Goal: Task Accomplishment & Management: Use online tool/utility

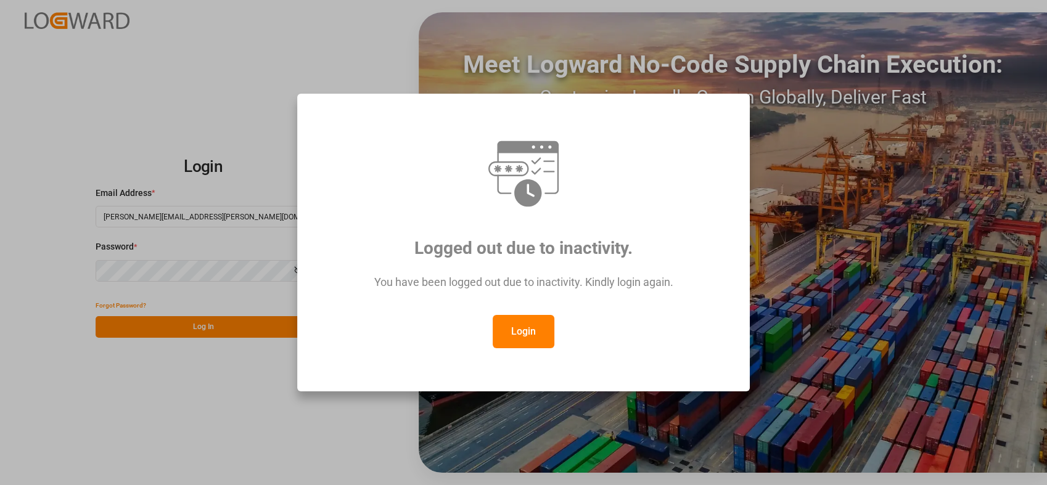
click at [537, 318] on button "Login" at bounding box center [524, 331] width 62 height 33
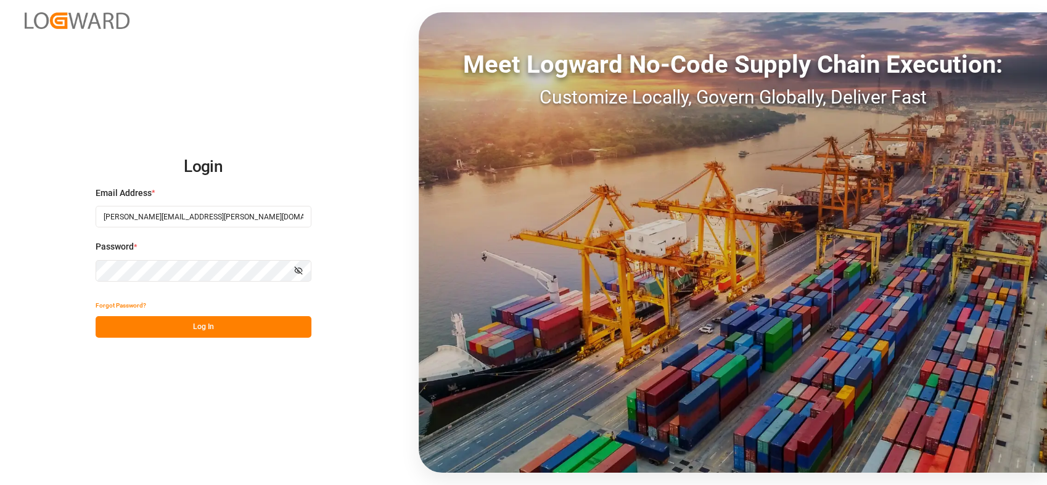
drag, startPoint x: 266, startPoint y: 331, endPoint x: 278, endPoint y: 334, distance: 11.7
click at [265, 331] on button "Log In" at bounding box center [204, 327] width 216 height 22
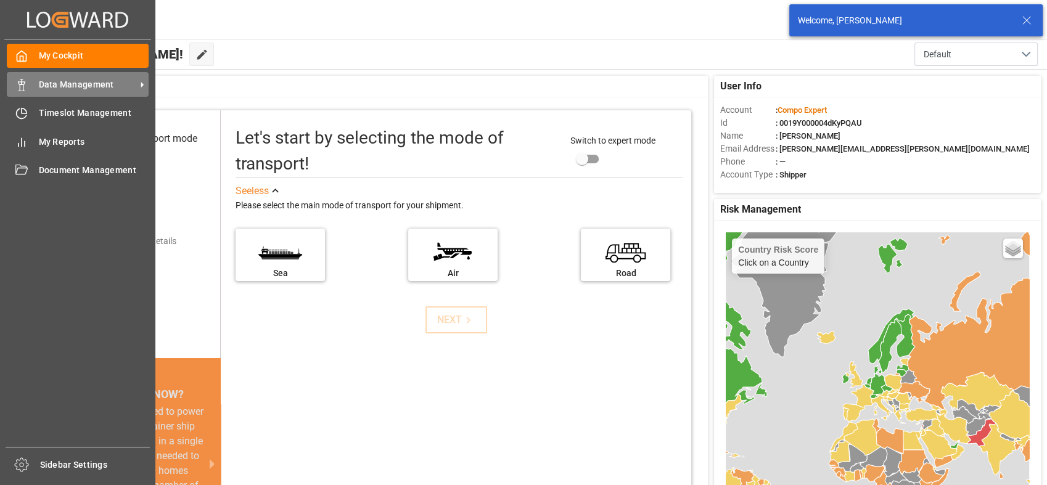
click at [30, 93] on div "Data Management Data Management" at bounding box center [78, 84] width 142 height 24
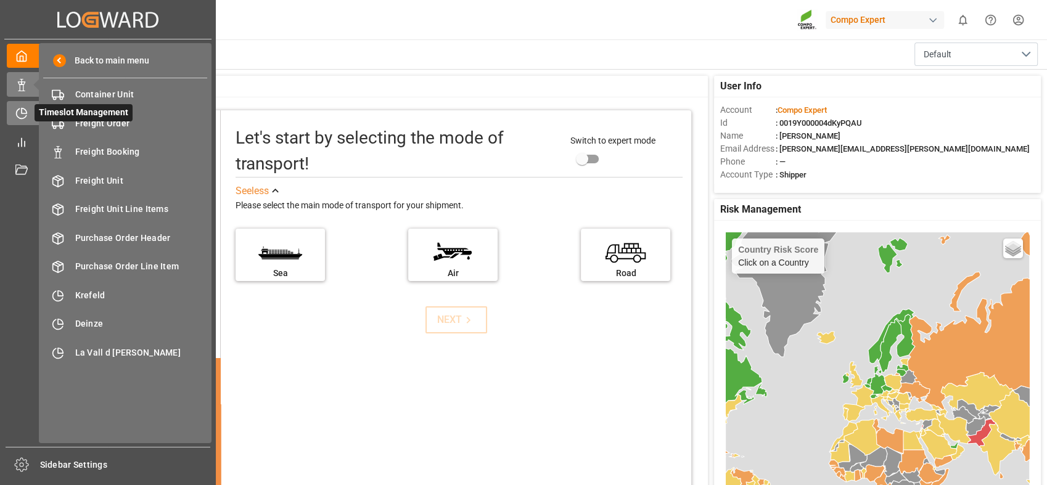
click at [22, 114] on icon at bounding box center [21, 113] width 12 height 12
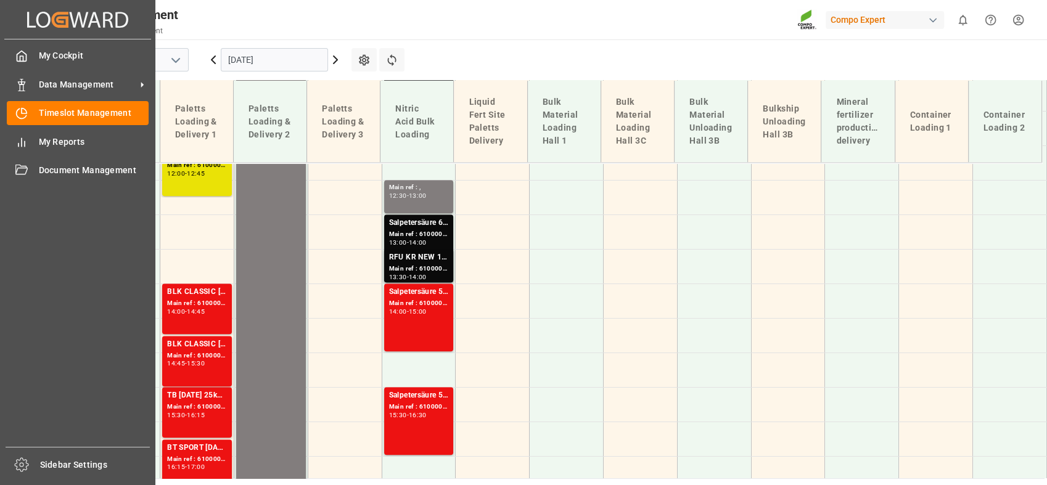
scroll to position [860, 0]
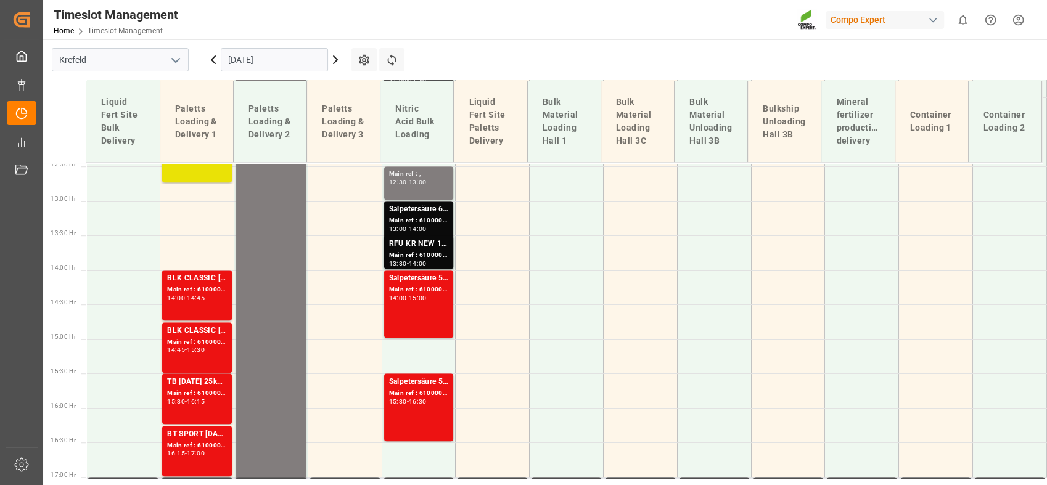
click at [276, 53] on input "[DATE]" at bounding box center [274, 59] width 107 height 23
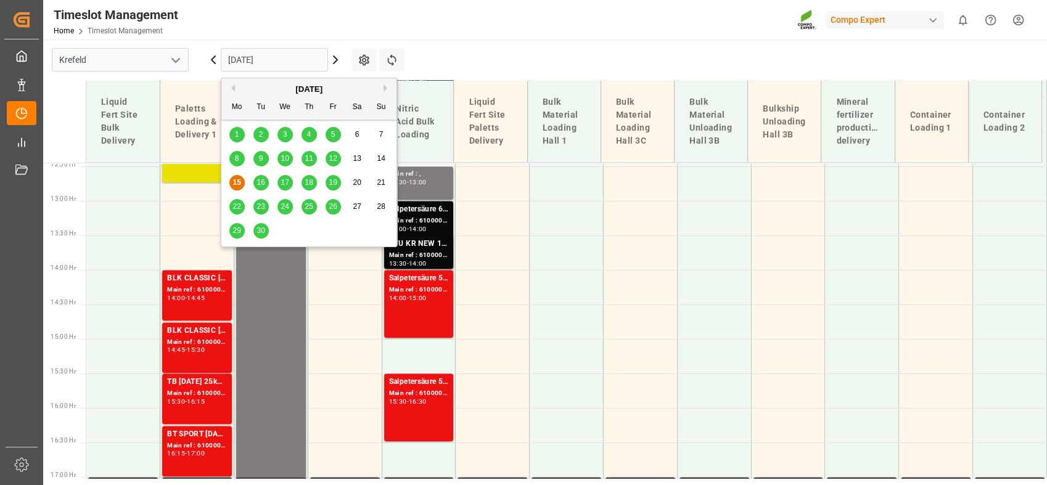
click at [260, 184] on span "16" at bounding box center [261, 182] width 8 height 9
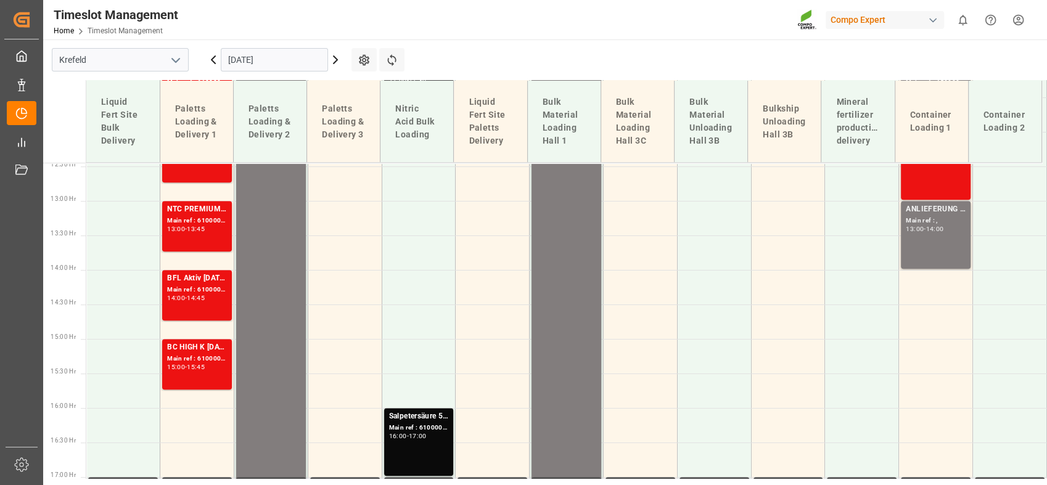
click at [178, 59] on polyline "open menu" at bounding box center [175, 61] width 7 height 4
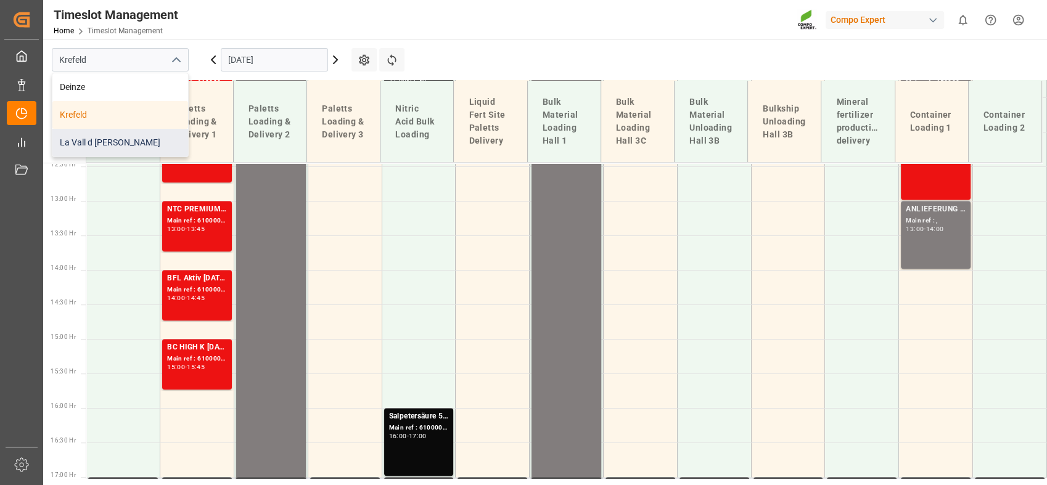
click at [127, 153] on div "La Vall d [PERSON_NAME]" at bounding box center [120, 143] width 136 height 28
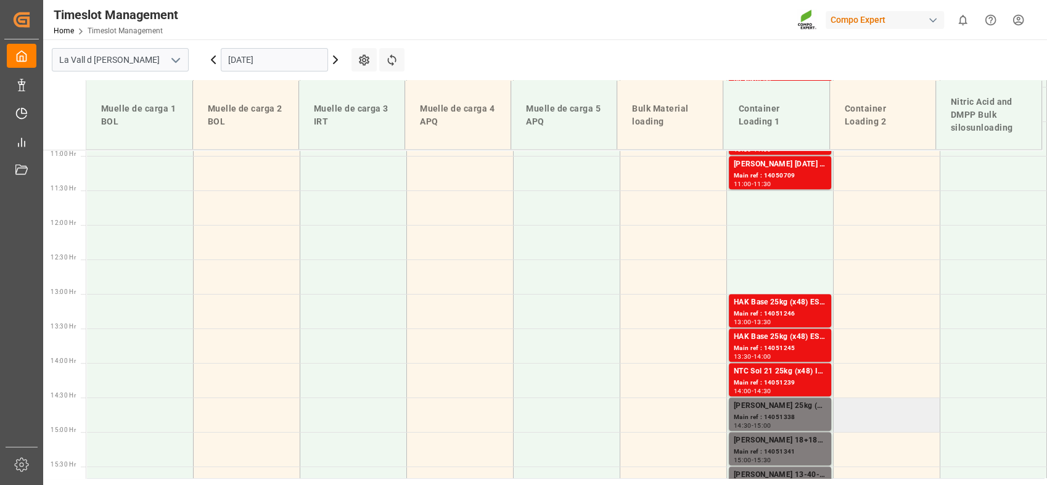
scroll to position [891, 0]
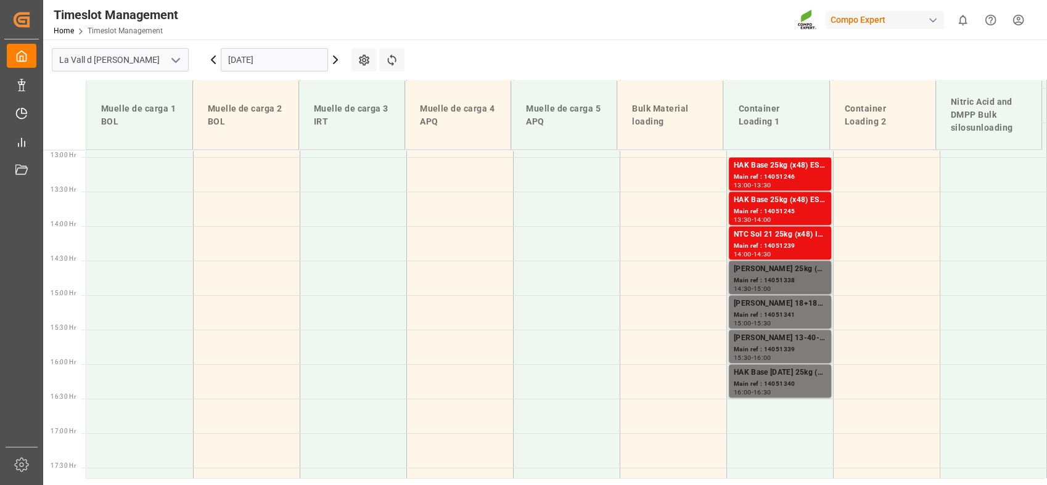
click at [758, 281] on div "Main ref : 14051338" at bounding box center [780, 281] width 93 height 10
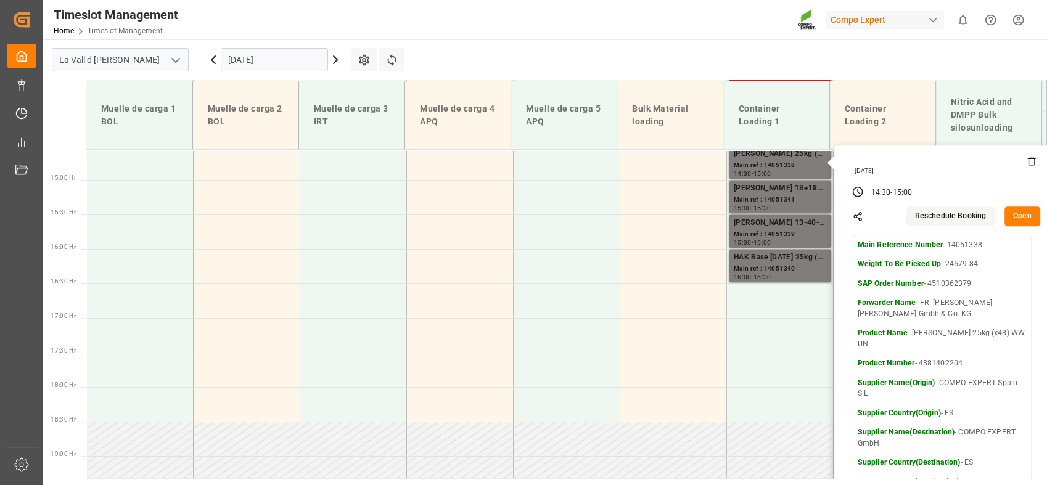
scroll to position [1027, 0]
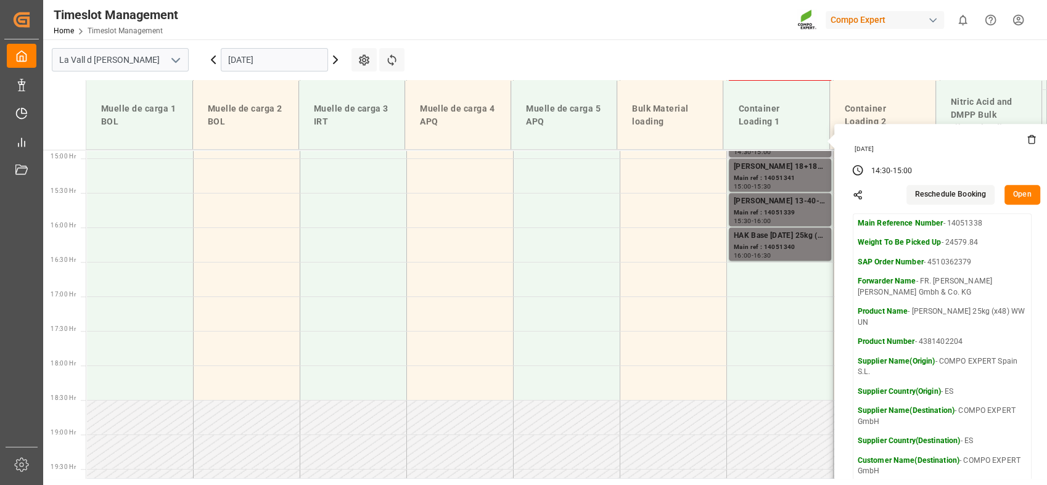
click at [1023, 192] on button "Open" at bounding box center [1023, 195] width 36 height 20
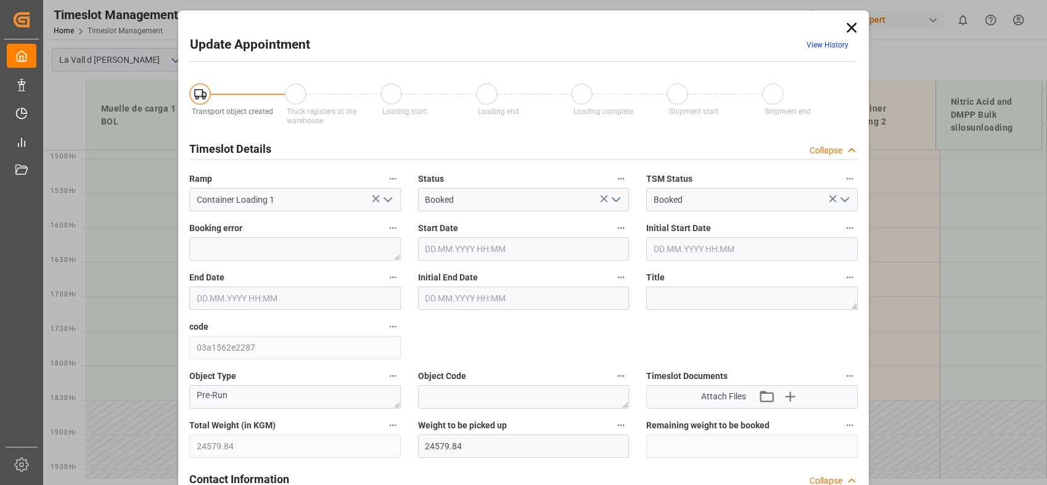
type input "16.09.2025 14:30"
type input "16.09.2025 15:00"
type input "15.09.2025 08:49"
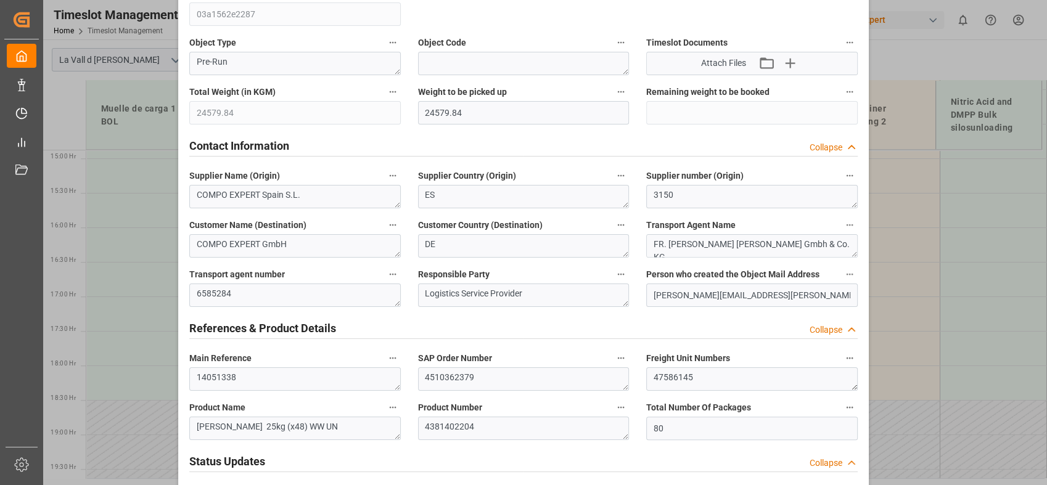
scroll to position [342, 0]
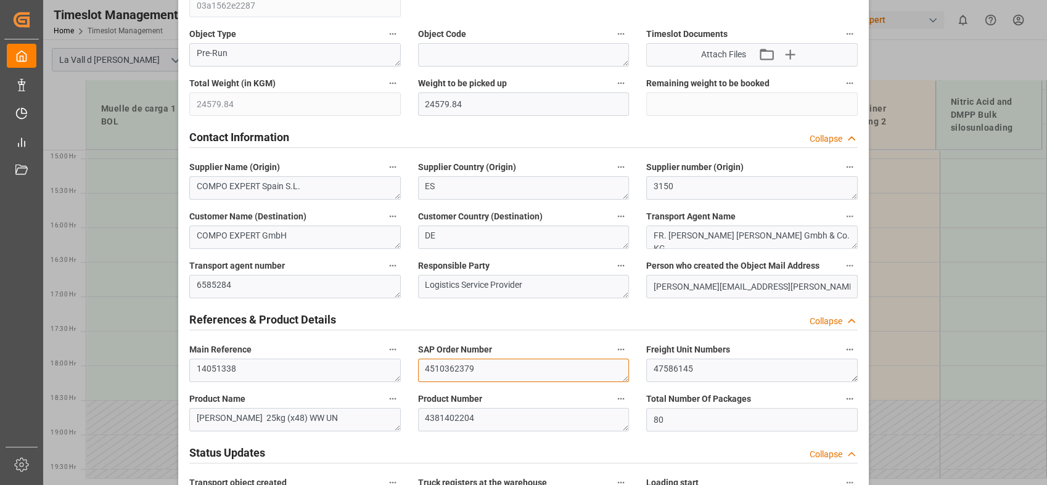
click at [513, 374] on textarea "4510362379" at bounding box center [524, 370] width 212 height 23
click at [434, 369] on textarea "4510362379" at bounding box center [524, 370] width 212 height 23
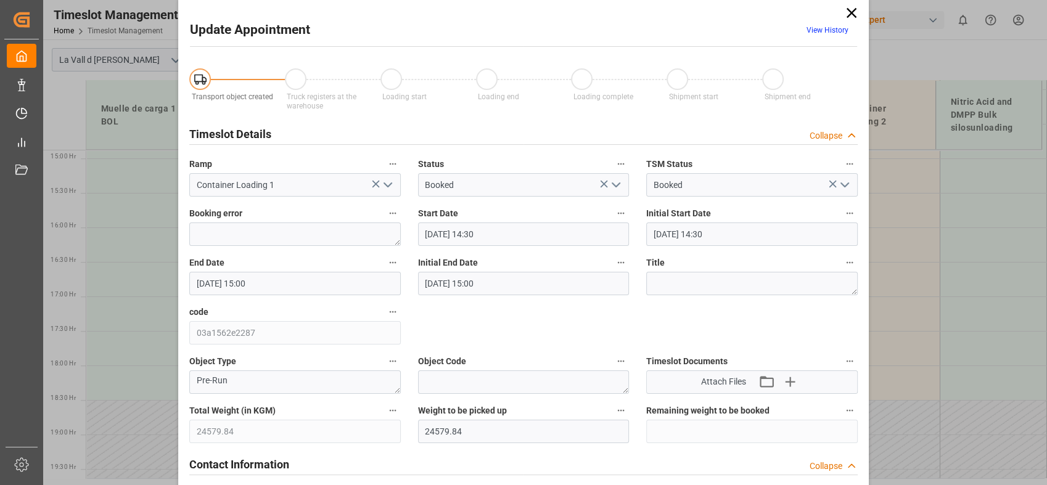
scroll to position [0, 0]
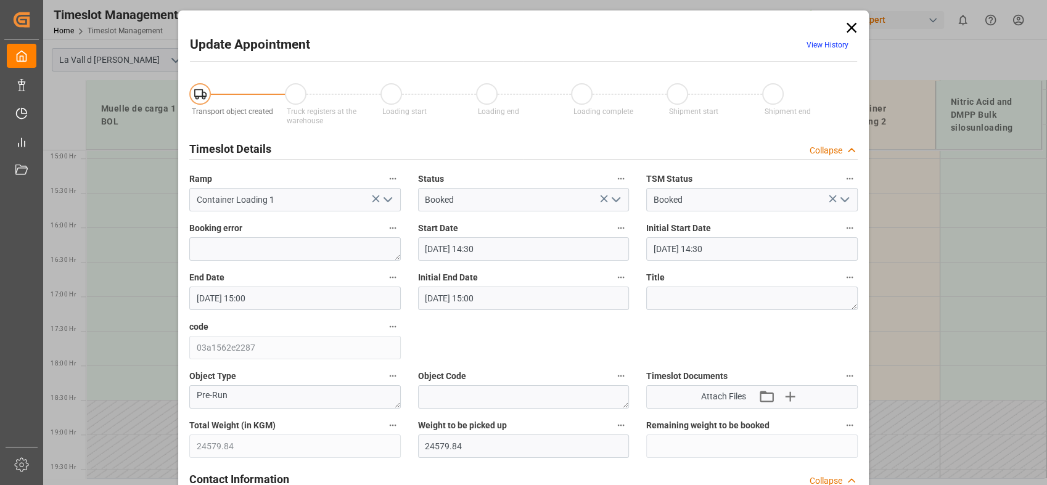
drag, startPoint x: 847, startPoint y: 32, endPoint x: 856, endPoint y: 25, distance: 11.5
click at [847, 32] on icon at bounding box center [851, 27] width 17 height 17
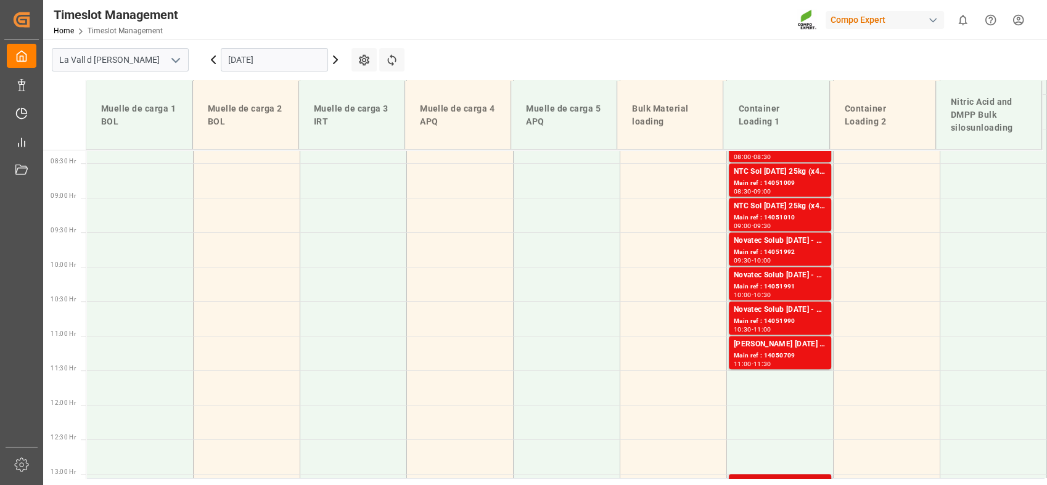
scroll to position [685, 0]
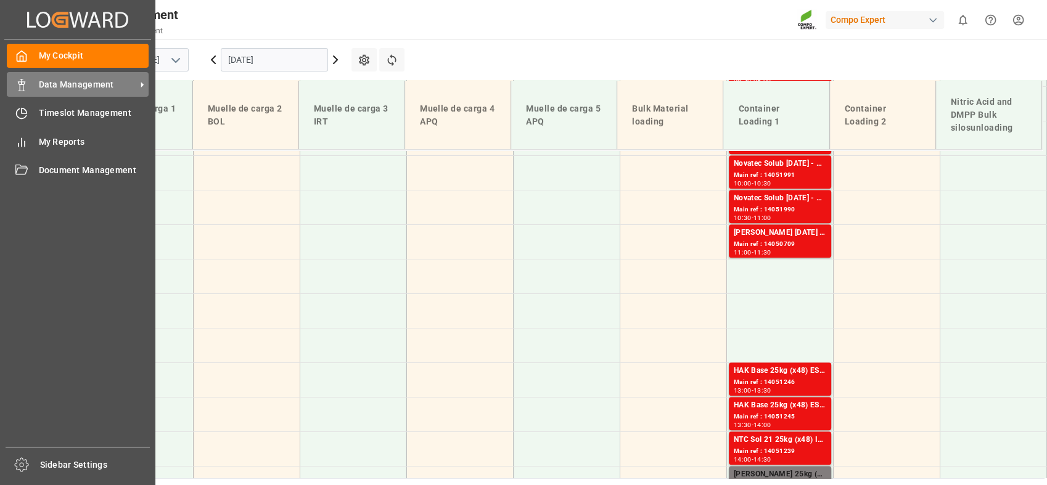
click at [29, 78] on div "Data Management Data Management" at bounding box center [78, 84] width 142 height 24
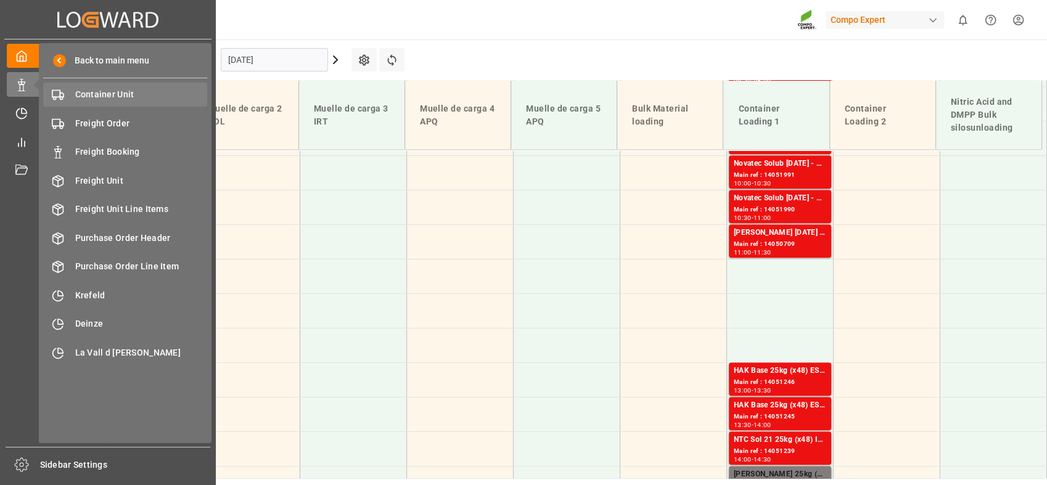
click at [123, 94] on span "Container Unit" at bounding box center [141, 94] width 133 height 13
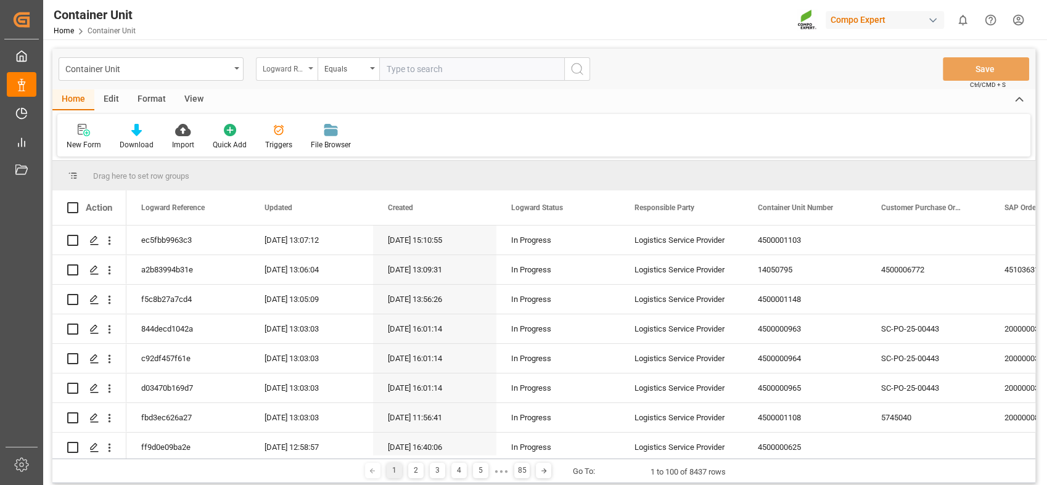
click at [315, 73] on div "Logward Reference" at bounding box center [287, 68] width 62 height 23
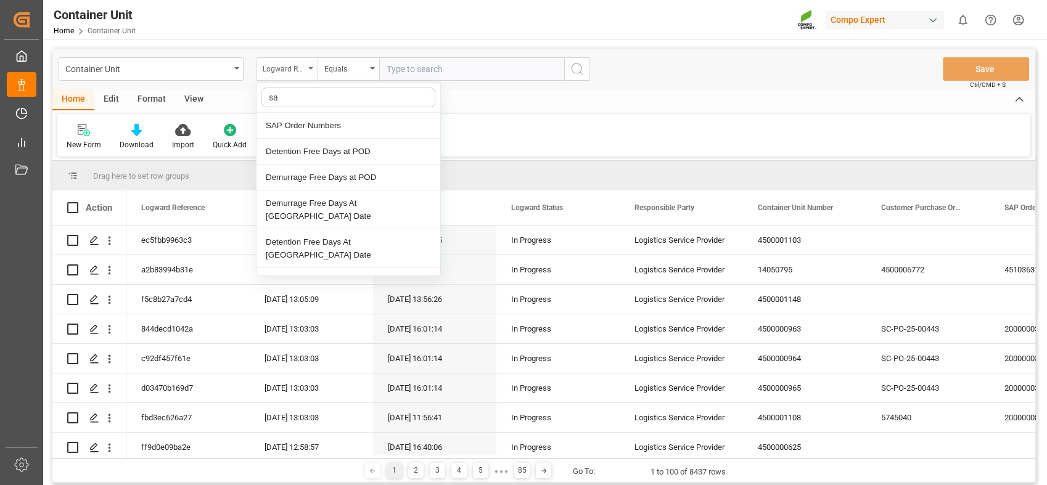
type input "sap"
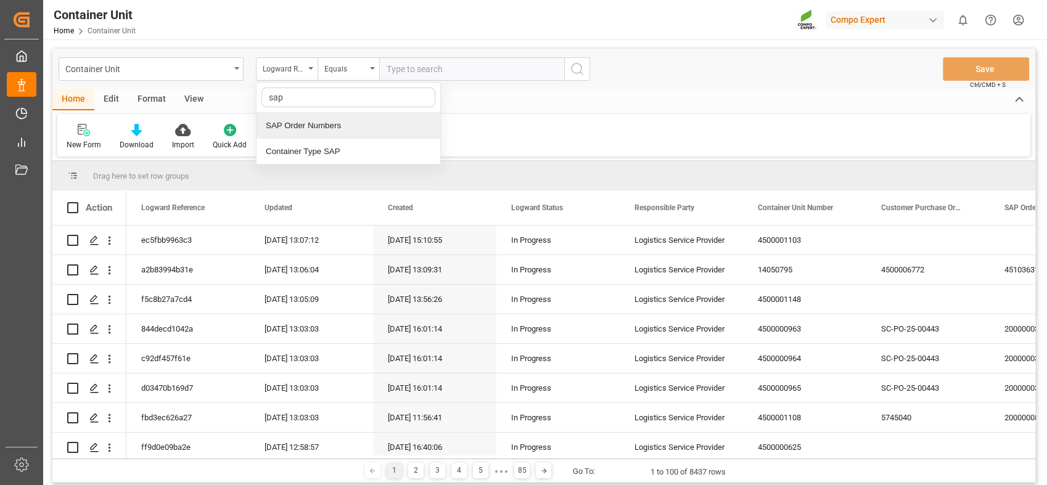
click at [289, 130] on div "SAP Order Numbers" at bounding box center [349, 126] width 184 height 26
click at [370, 68] on div "Equals" at bounding box center [349, 68] width 62 height 23
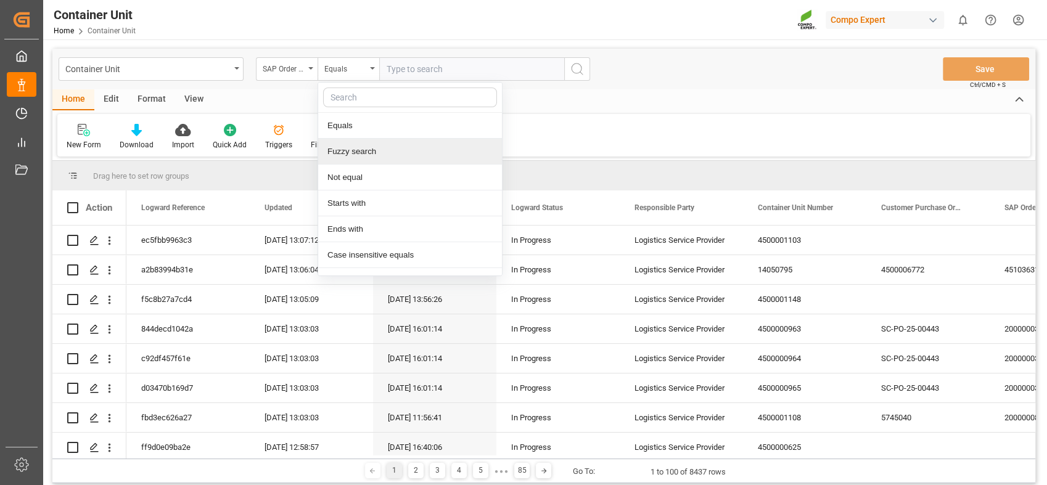
click at [345, 151] on div "Fuzzy search" at bounding box center [410, 152] width 184 height 26
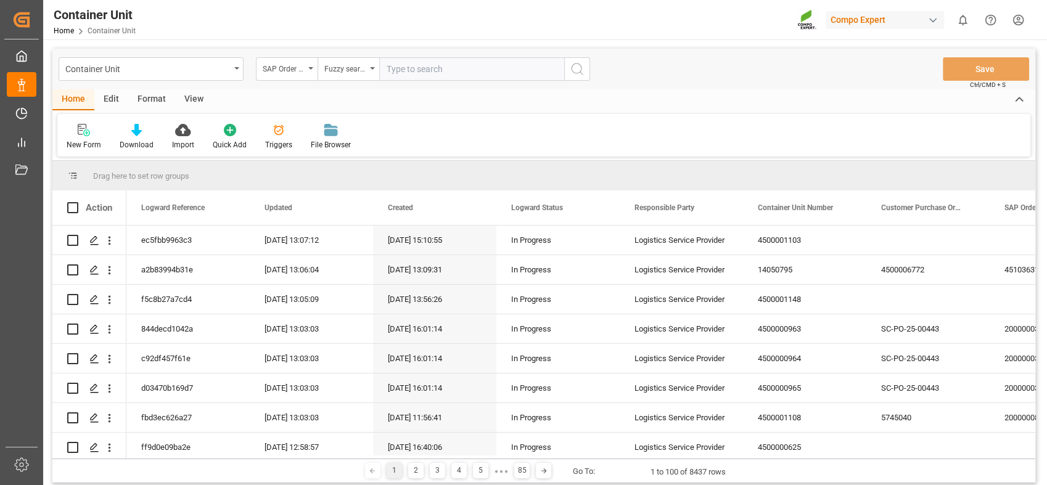
click at [429, 72] on input "text" at bounding box center [471, 68] width 185 height 23
click at [409, 70] on input "text" at bounding box center [471, 68] width 185 height 23
paste input "4510361484"
type input "4510361484;"
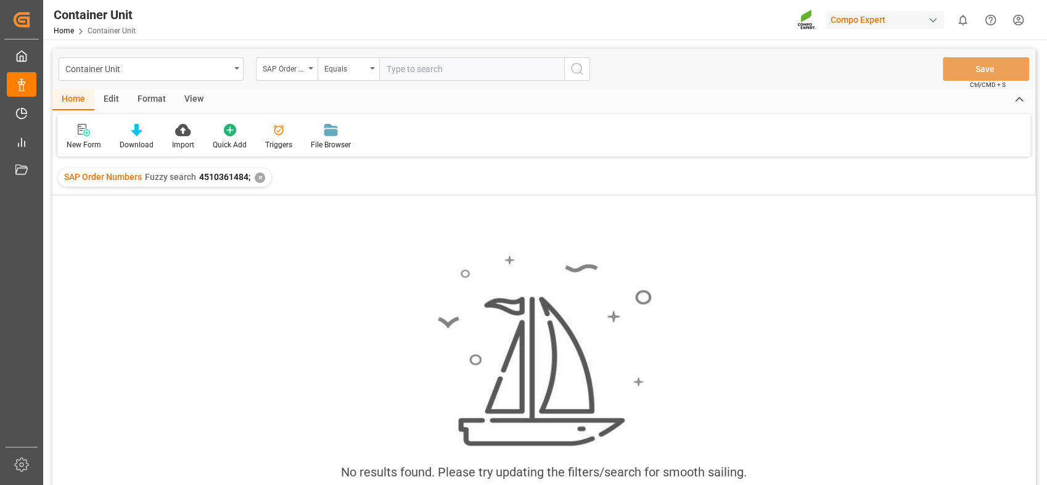
click at [260, 179] on div "✕" at bounding box center [260, 178] width 10 height 10
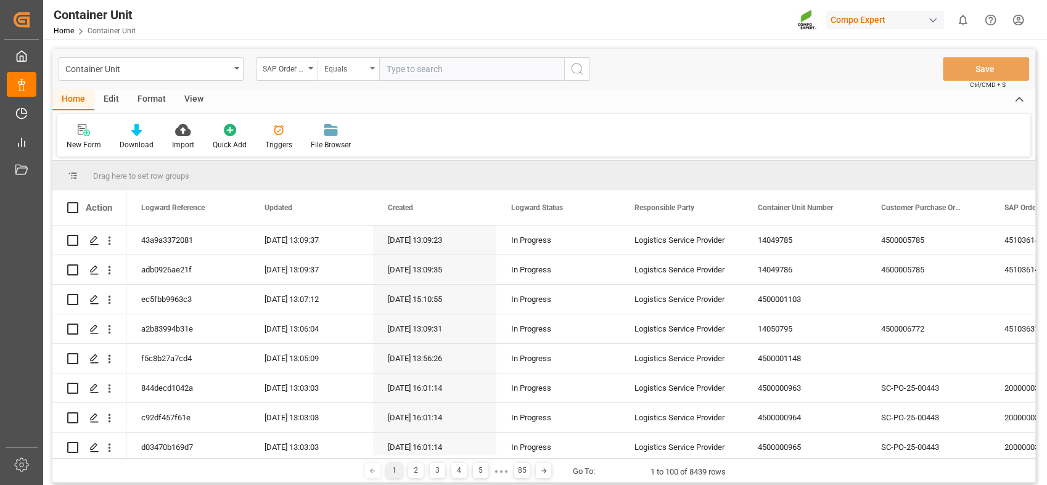
click at [372, 70] on div "Equals" at bounding box center [349, 68] width 62 height 23
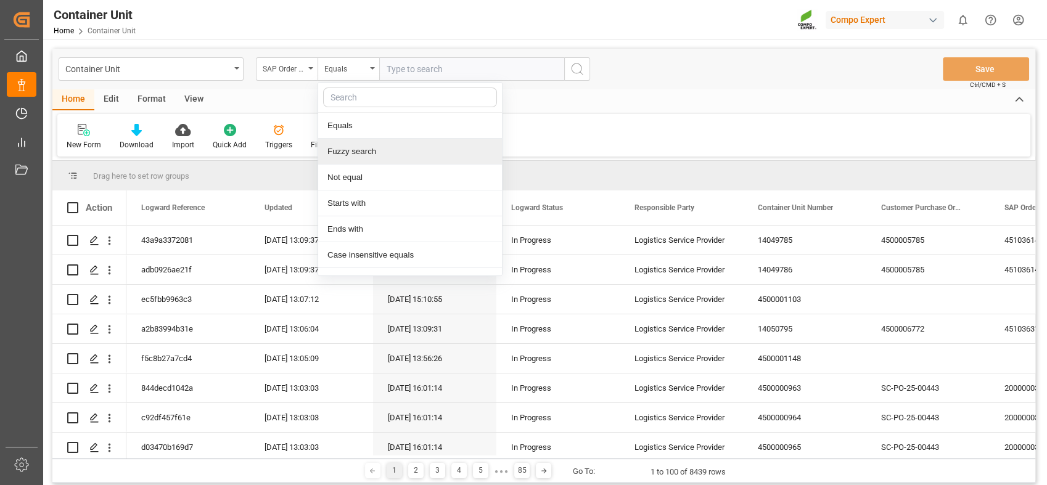
click at [352, 154] on div "Fuzzy search" at bounding box center [410, 152] width 184 height 26
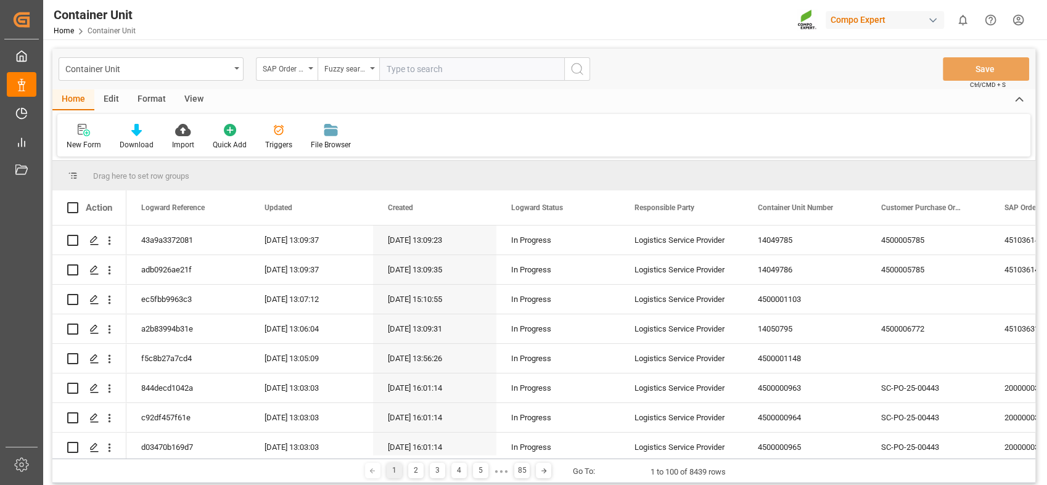
click at [451, 72] on input "text" at bounding box center [471, 68] width 185 height 23
paste input "14049786"
type input "1"
click at [450, 59] on input "text" at bounding box center [471, 68] width 185 height 23
paste input "4510361484"
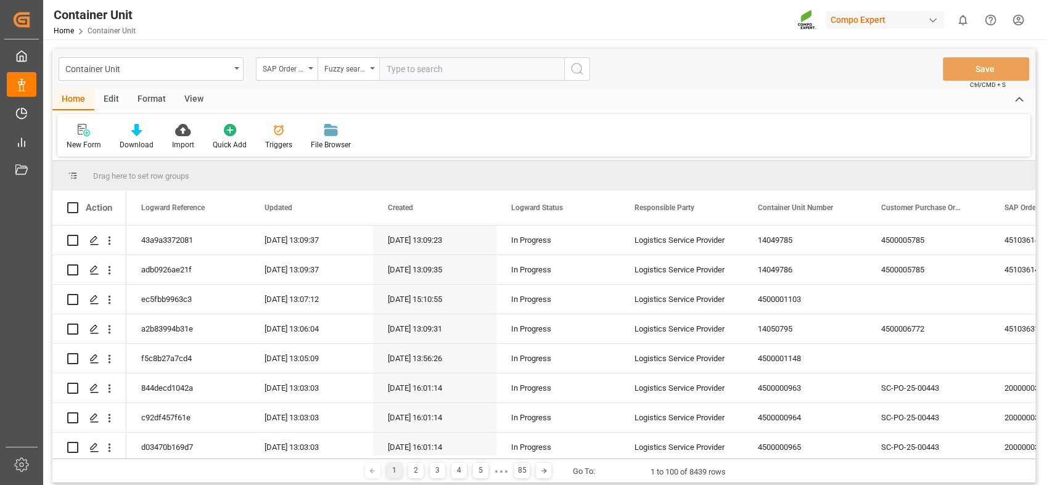
type input "4510361484"
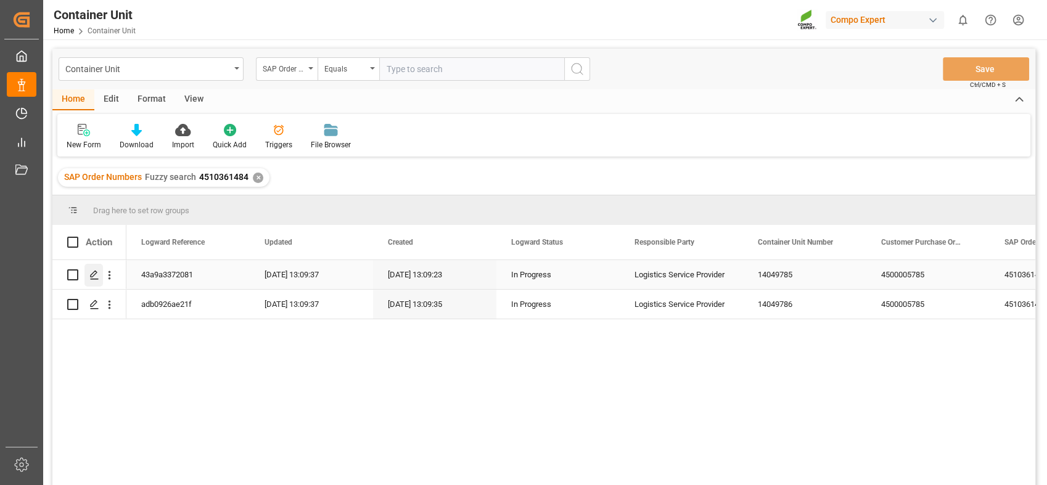
click at [91, 276] on polygon "Press SPACE to select this row." at bounding box center [94, 274] width 6 height 6
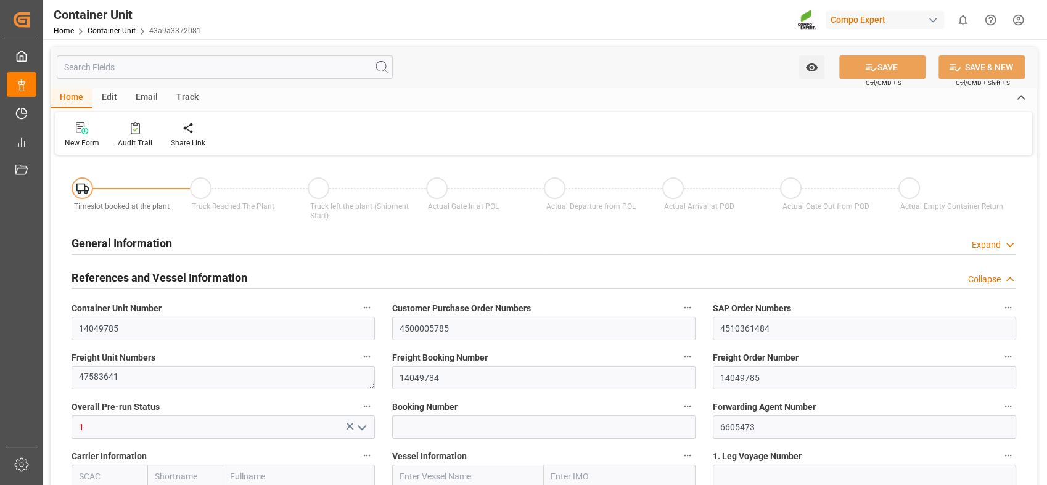
type input "ESVLC"
type input "MXATM"
type input "0"
type input "40"
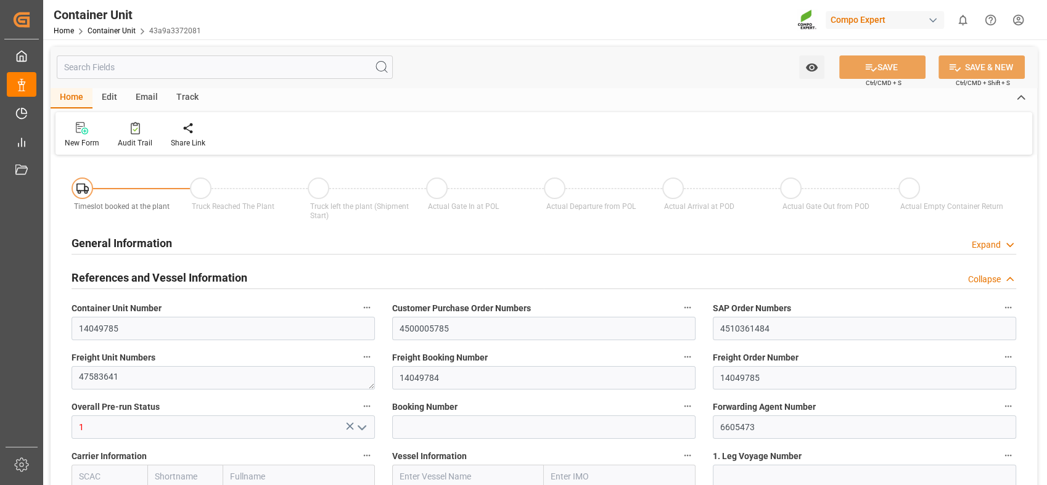
type input "24576"
type input "10.09.2025"
click at [200, 132] on div at bounding box center [197, 127] width 52 height 13
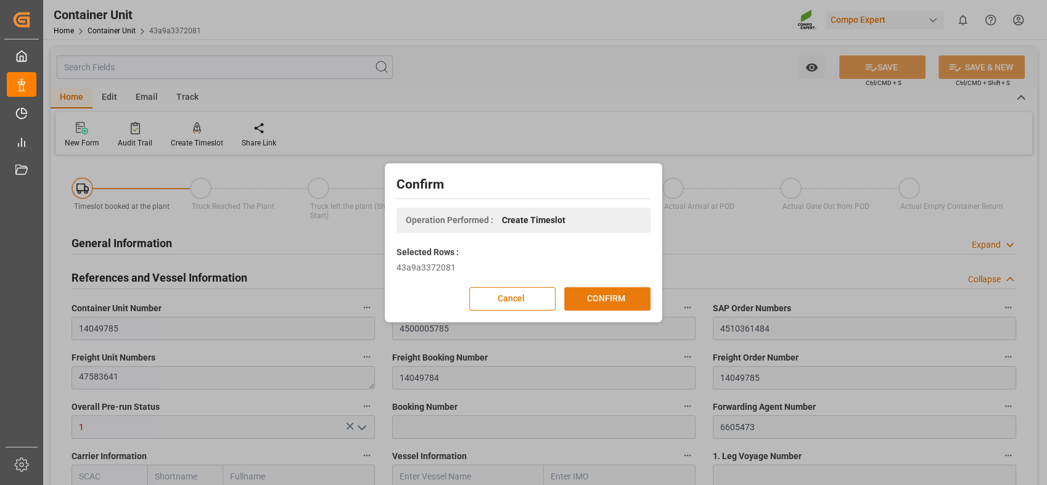
click at [615, 294] on button "CONFIRM" at bounding box center [607, 298] width 86 height 23
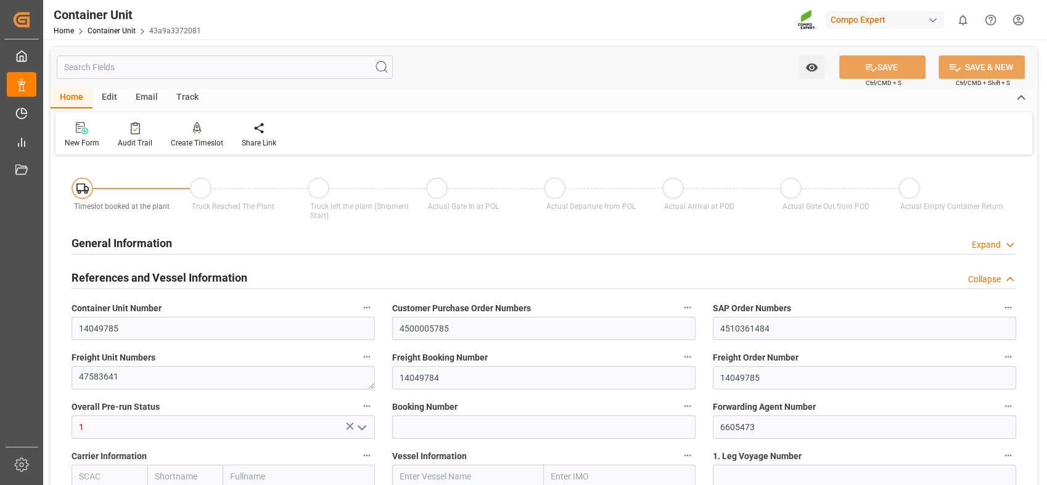
type input "10.09.2025"
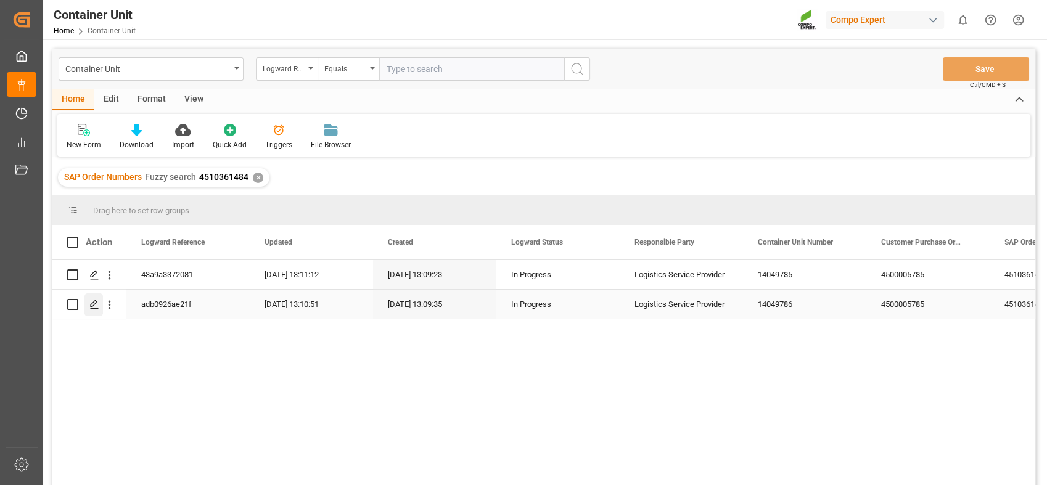
click at [97, 305] on icon "Press SPACE to select this row." at bounding box center [94, 305] width 10 height 10
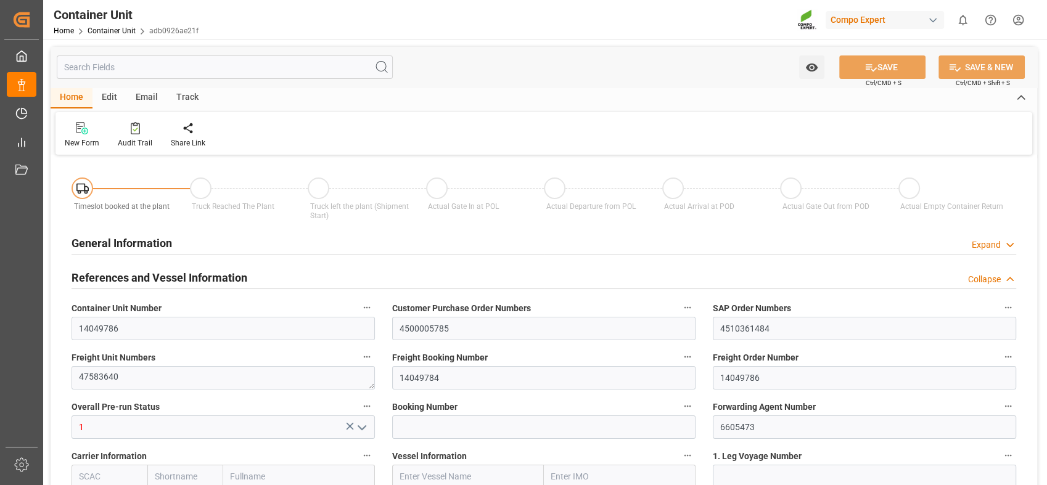
type input "ESVLC"
type input "MXATM"
type input "0"
type input "40"
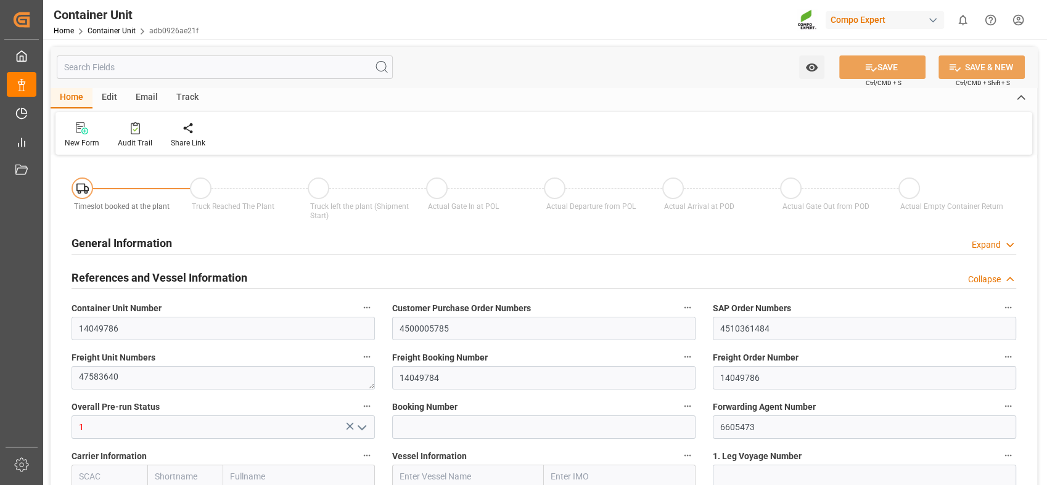
type input "24576"
type input "10.09.2025"
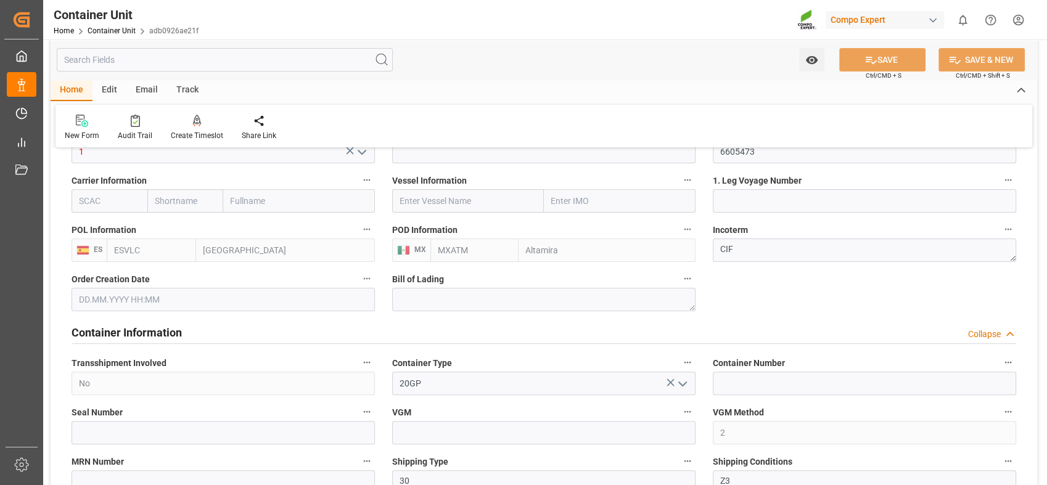
scroll to position [342, 0]
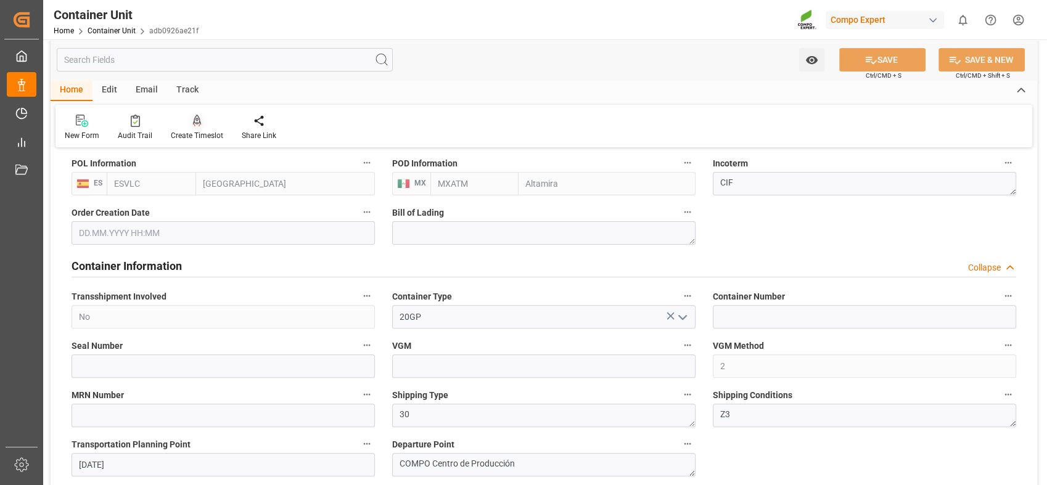
click at [190, 123] on div at bounding box center [197, 120] width 52 height 13
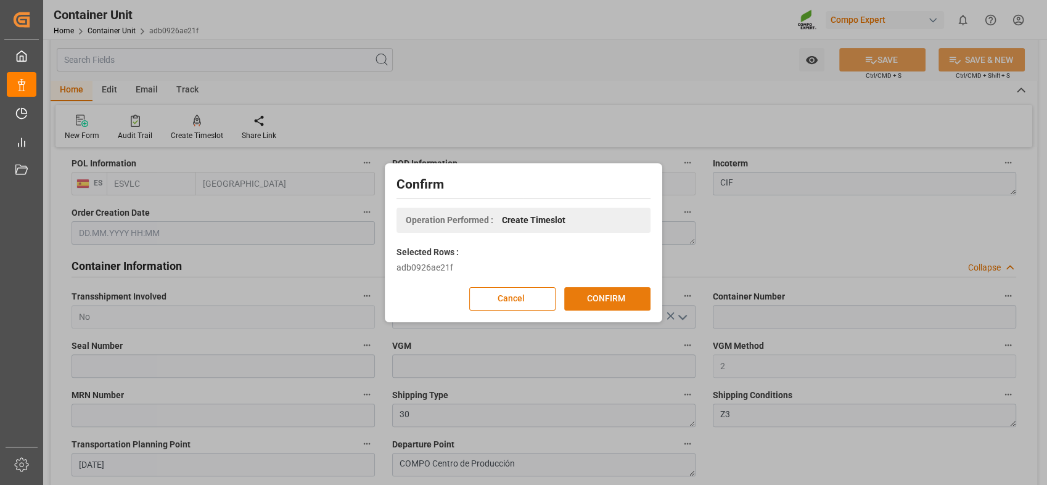
click at [595, 302] on button "CONFIRM" at bounding box center [607, 298] width 86 height 23
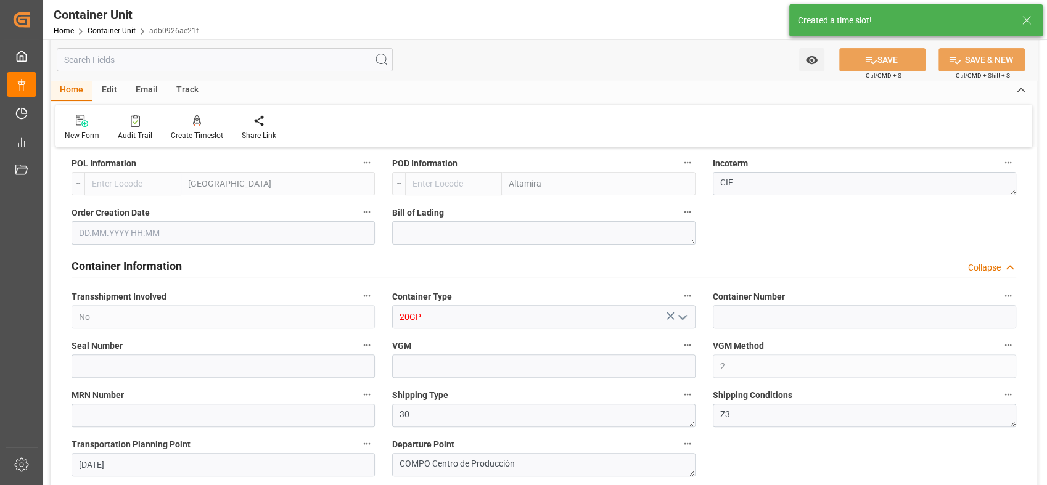
type input "ESVLC"
type input "MXATM"
type input "0"
type input "40"
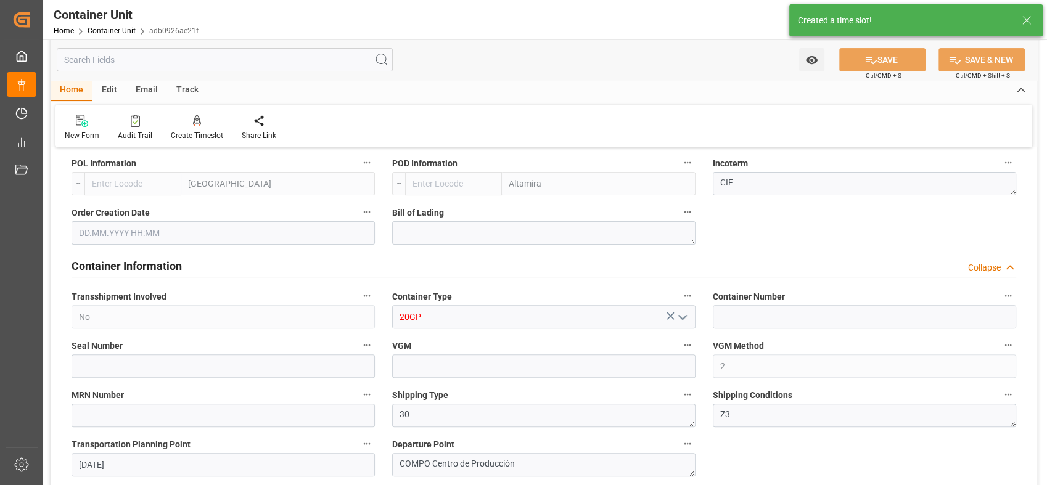
type input "24576"
type input "10.09.2025"
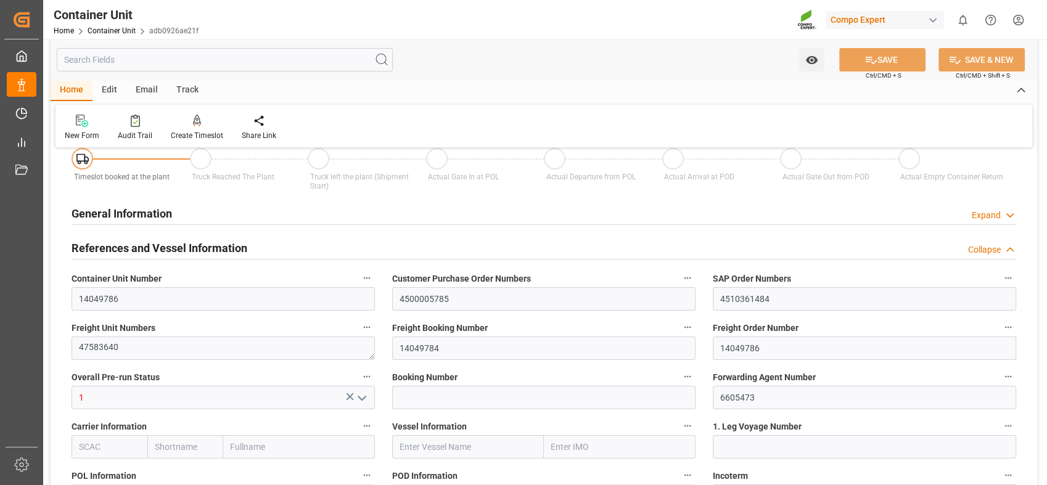
scroll to position [0, 0]
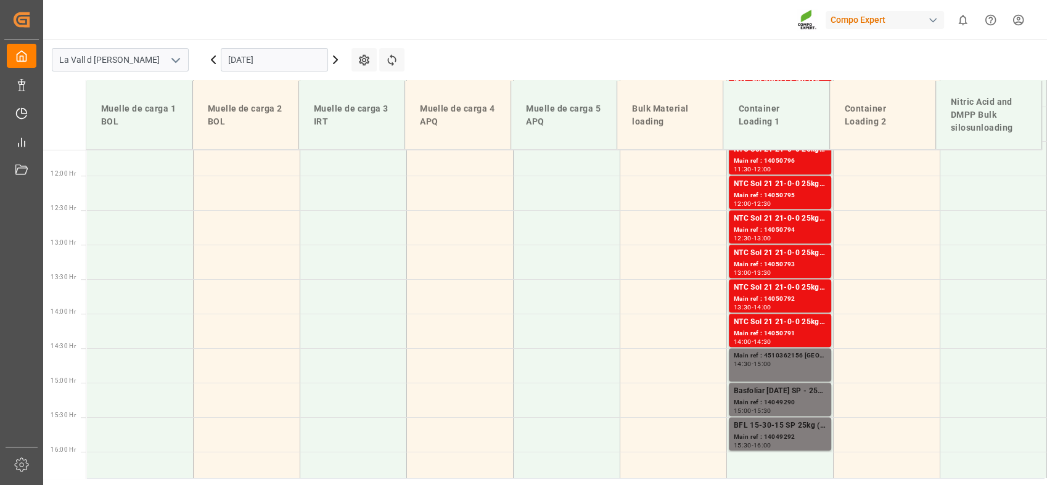
scroll to position [847, 0]
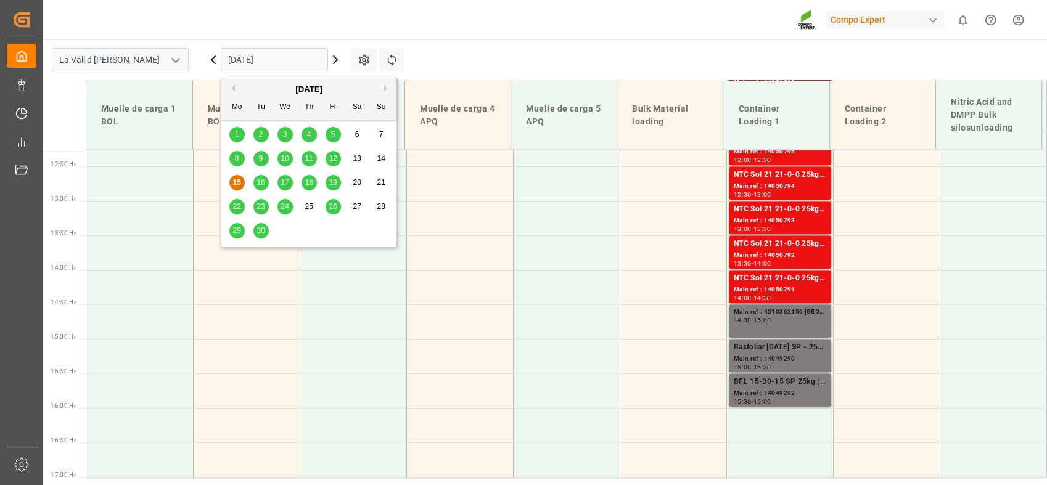
click at [270, 63] on input "[DATE]" at bounding box center [274, 59] width 107 height 23
click at [261, 184] on span "16" at bounding box center [261, 182] width 8 height 9
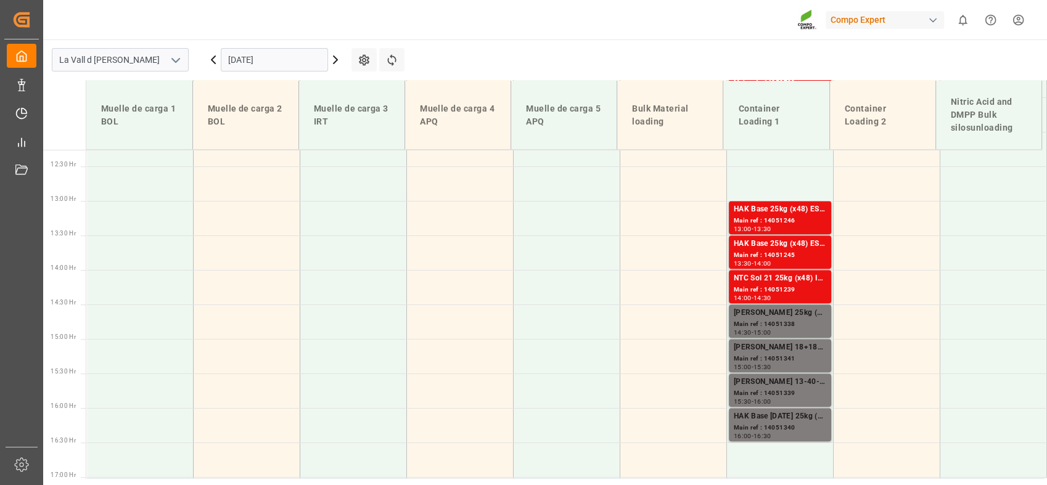
scroll to position [641, 0]
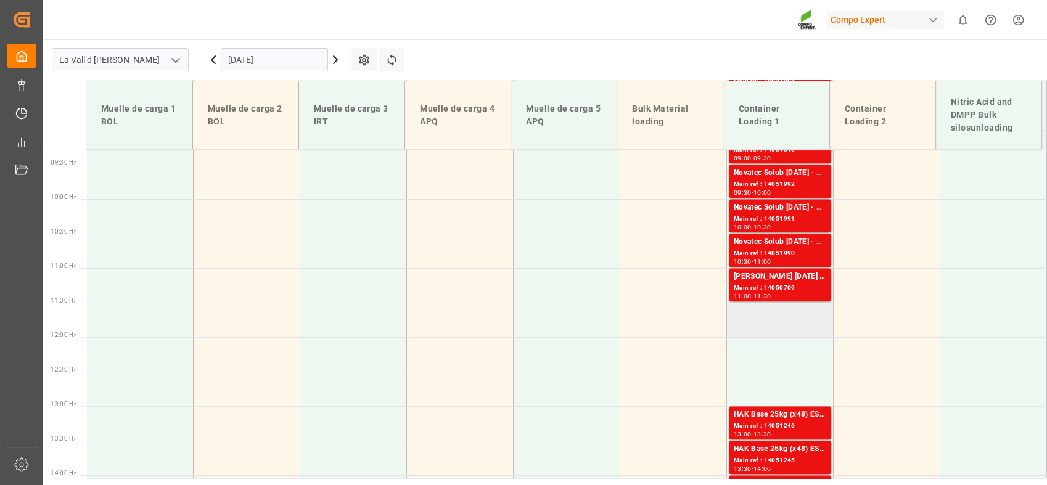
click at [760, 314] on td at bounding box center [779, 320] width 107 height 35
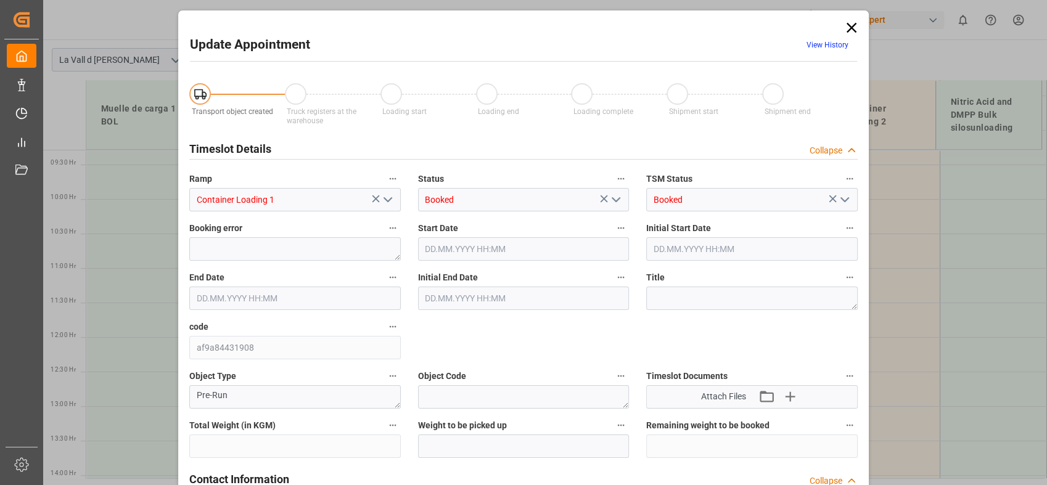
type input "24576"
type input "40"
type input "[DATE] 11:30"
type input "[DATE] 12:00"
type input "[DATE] 11:10"
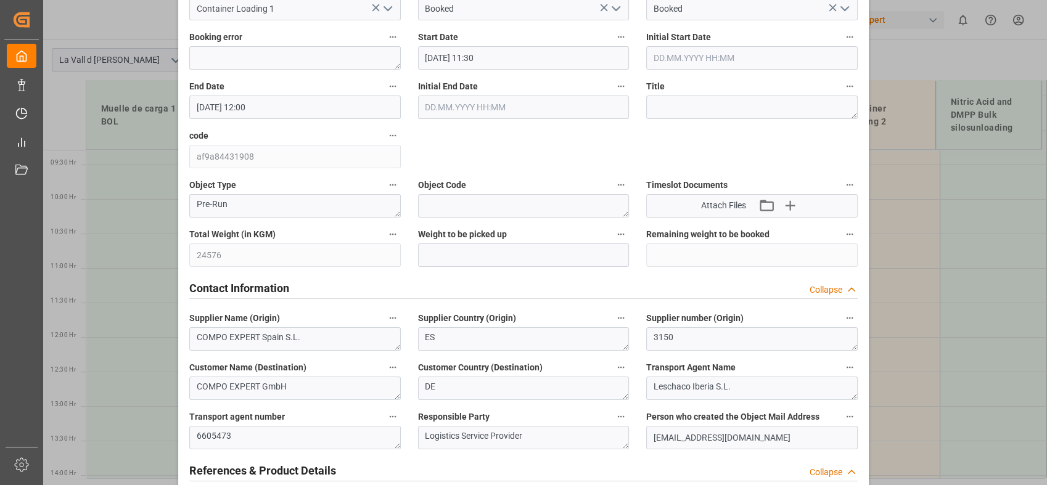
scroll to position [205, 0]
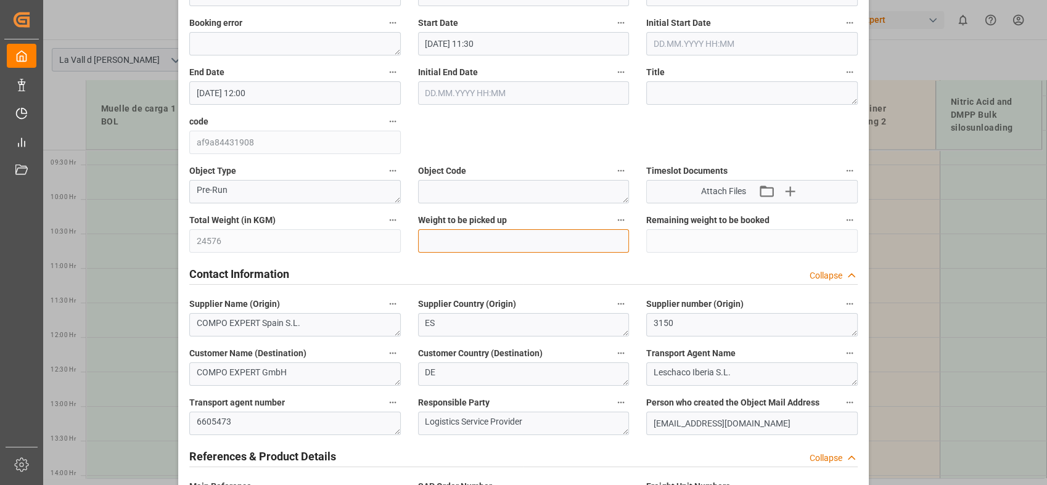
click at [524, 247] on input "text" at bounding box center [524, 240] width 212 height 23
type input "24576"
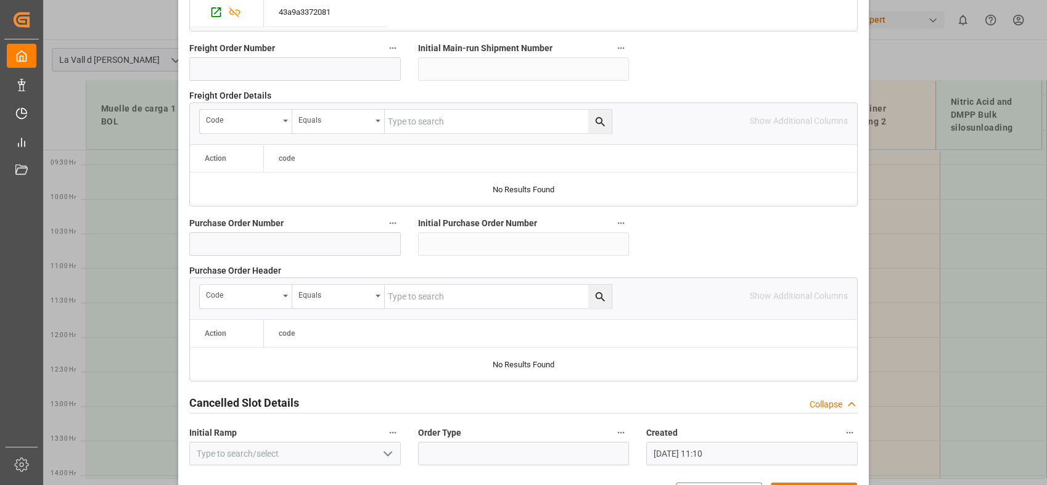
scroll to position [1225, 0]
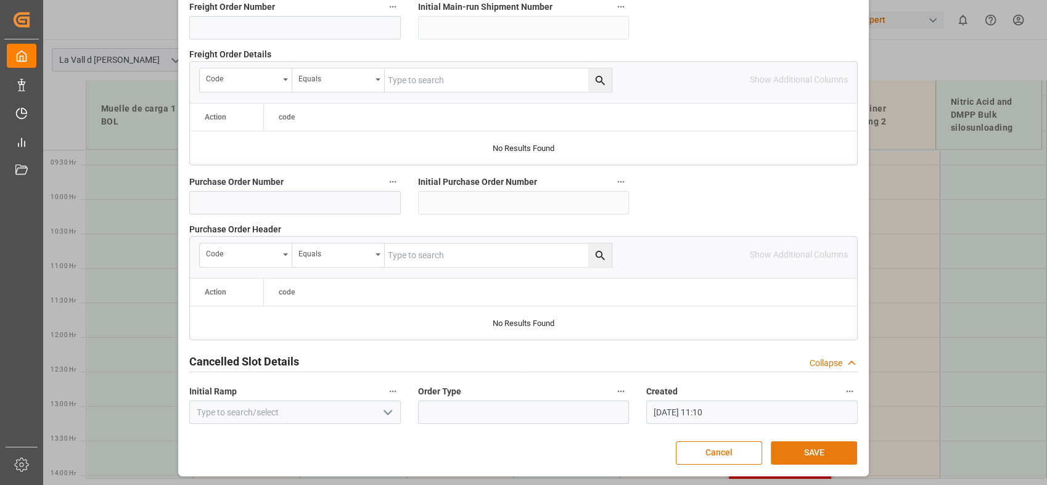
click at [833, 453] on button "SAVE" at bounding box center [814, 453] width 86 height 23
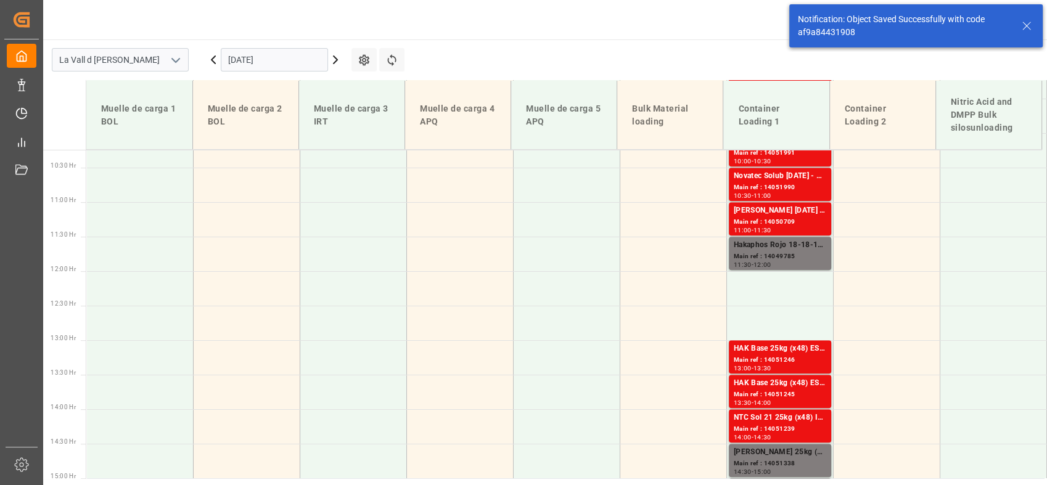
scroll to position [709, 0]
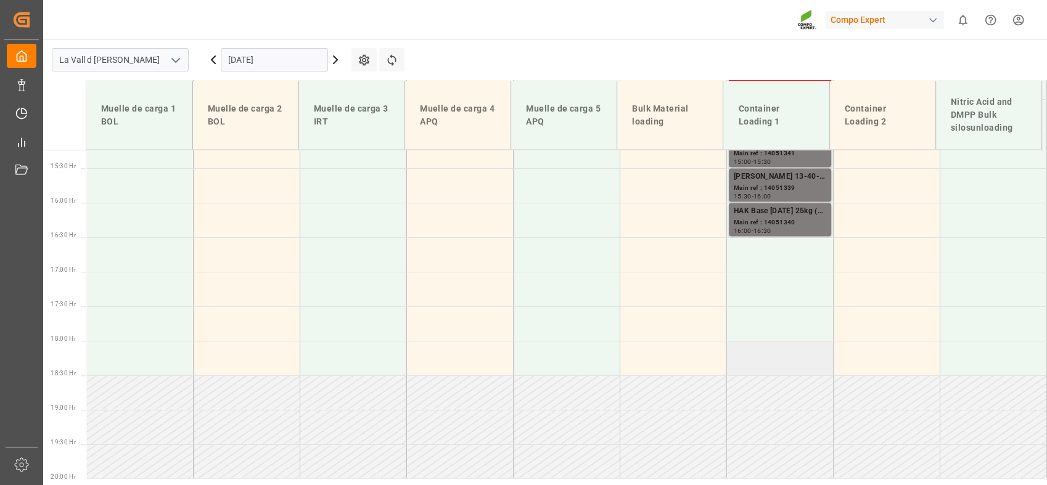
scroll to position [778, 0]
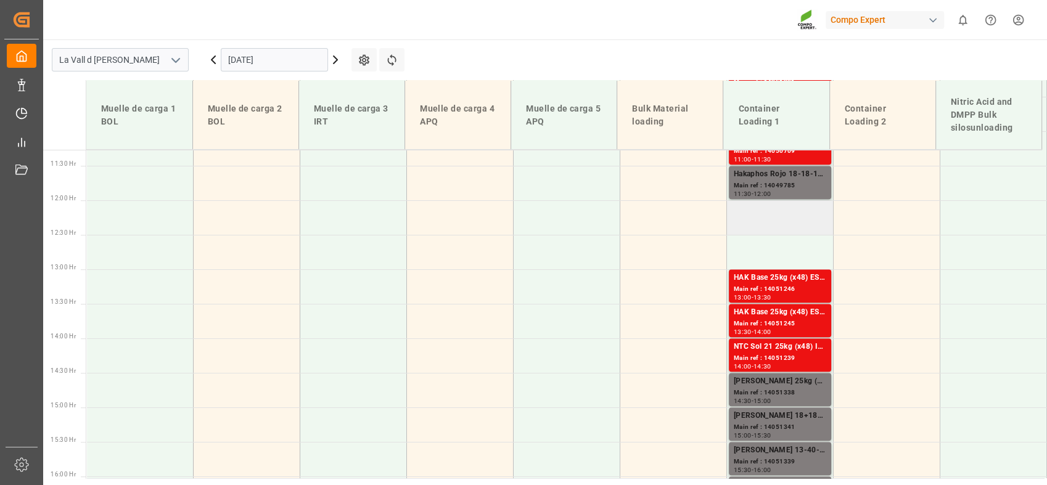
click at [780, 213] on td at bounding box center [779, 217] width 107 height 35
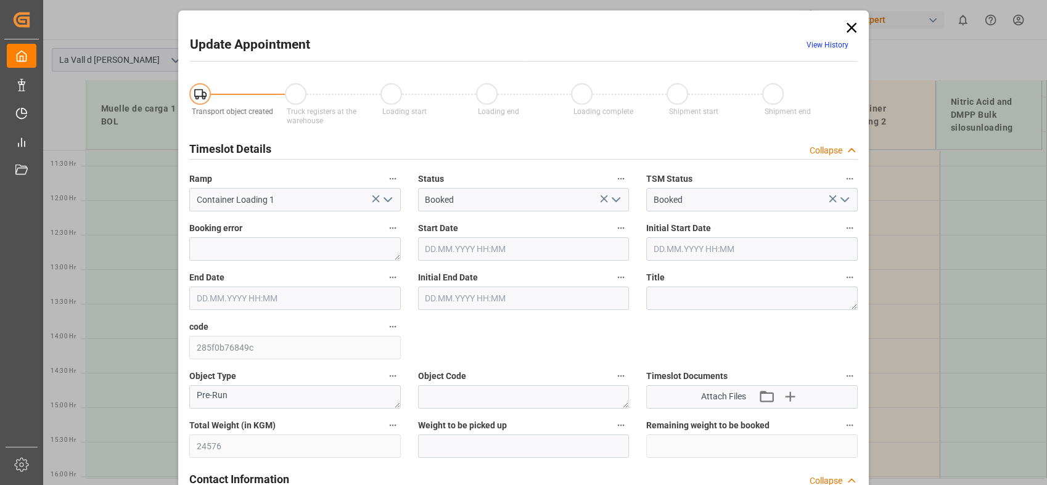
type input "24576"
type input "40"
type input "[DATE] 12:00"
type input "16.09.2025 12:30"
type input "15.09.2025 11:11"
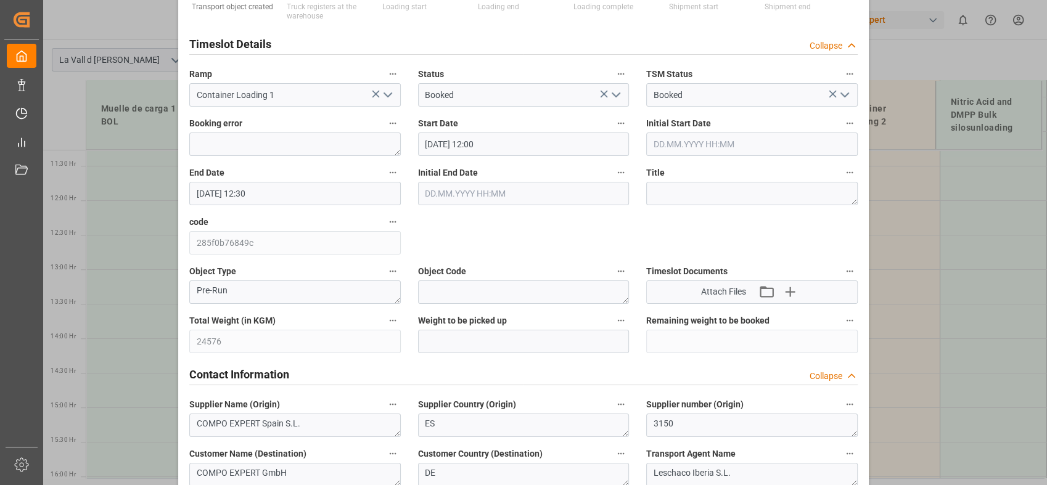
scroll to position [205, 0]
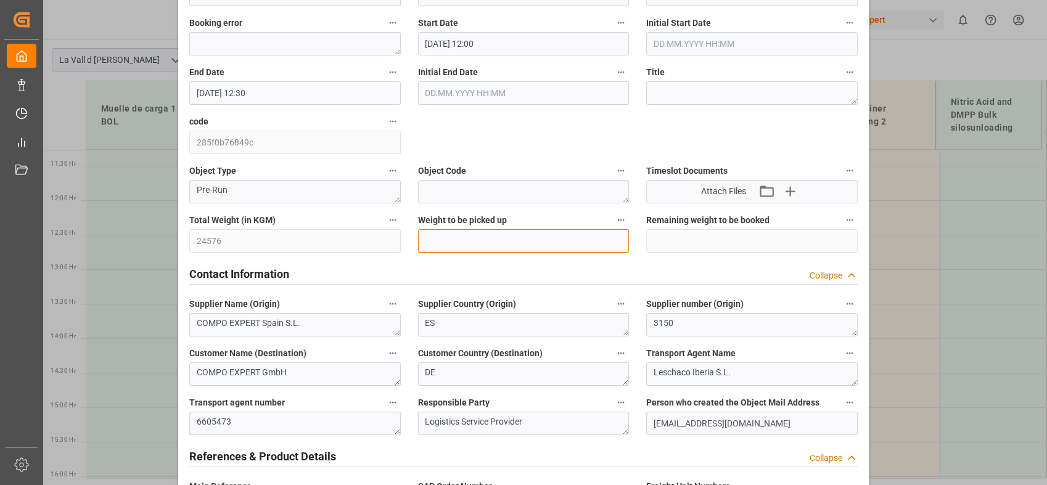
click at [458, 245] on input "text" at bounding box center [524, 240] width 212 height 23
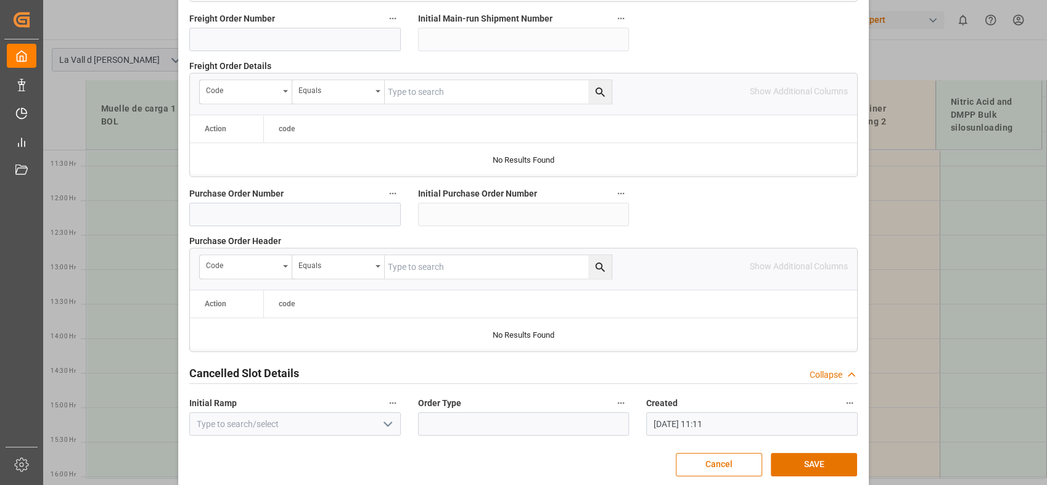
scroll to position [1225, 0]
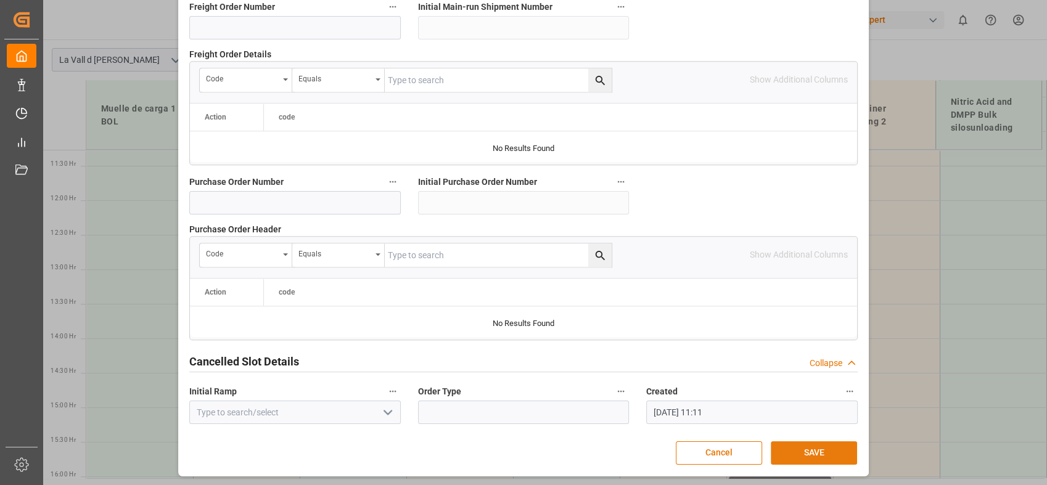
type input "24576"
click at [817, 451] on button "SAVE" at bounding box center [814, 453] width 86 height 23
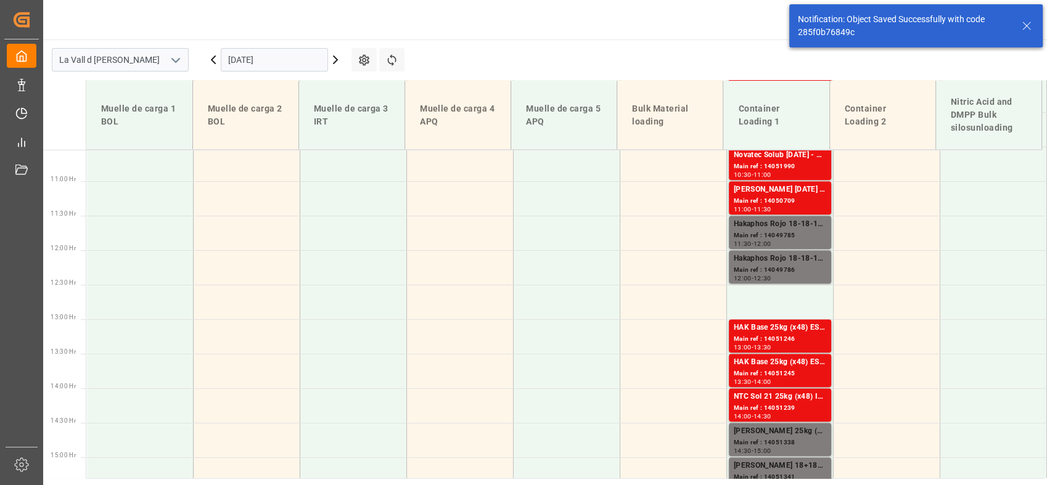
scroll to position [778, 0]
